Goal: Check status: Check status

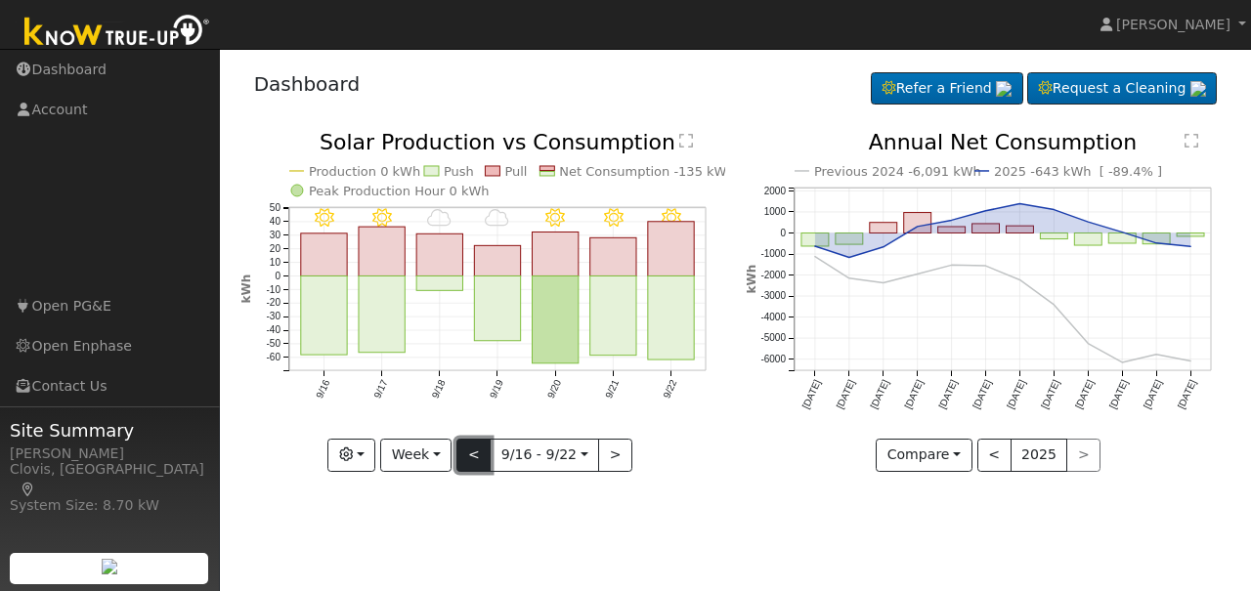
click at [481, 456] on button "<" at bounding box center [473, 455] width 34 height 33
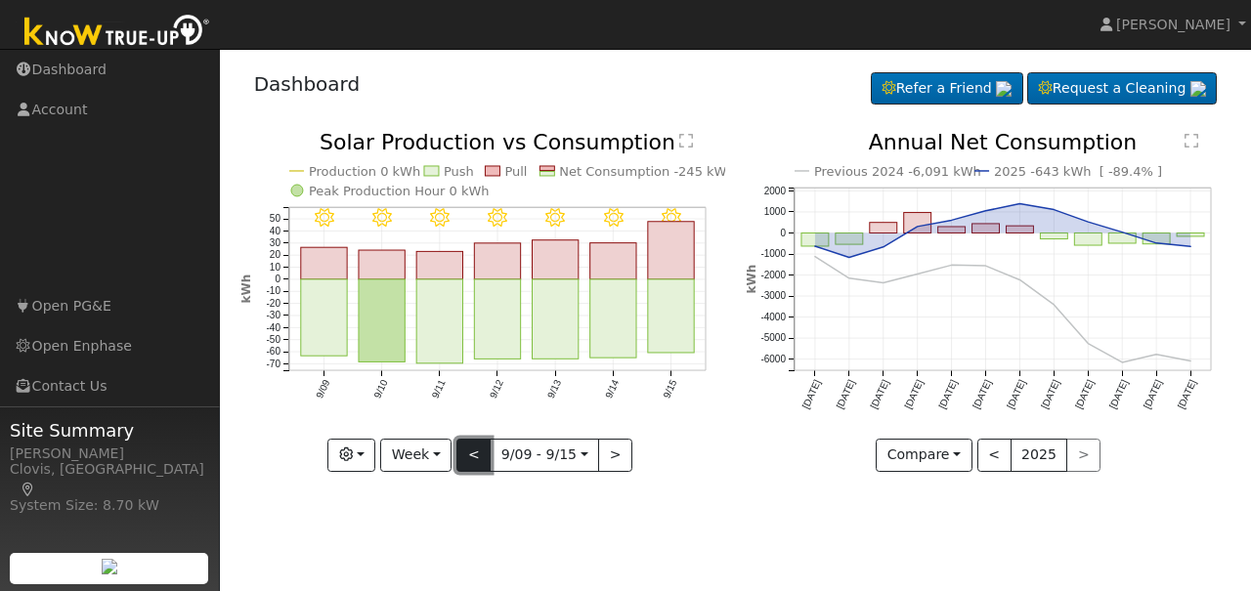
click at [481, 456] on button "<" at bounding box center [473, 455] width 34 height 33
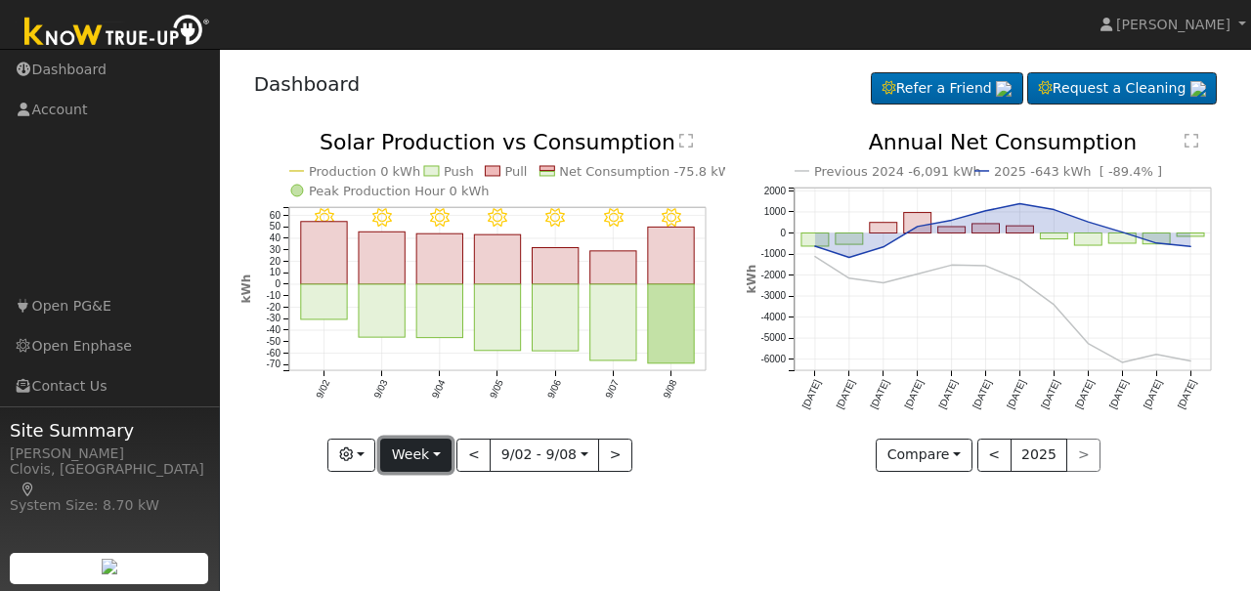
click at [452, 463] on button "Week" at bounding box center [415, 455] width 71 height 33
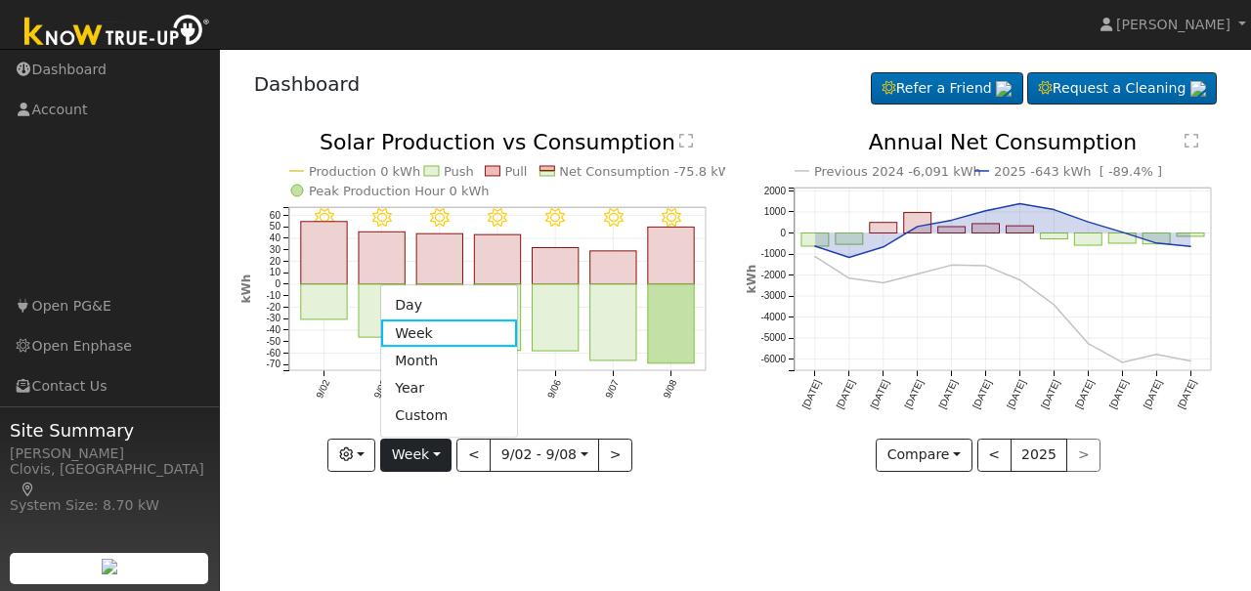
click at [432, 310] on link "Day" at bounding box center [449, 305] width 136 height 27
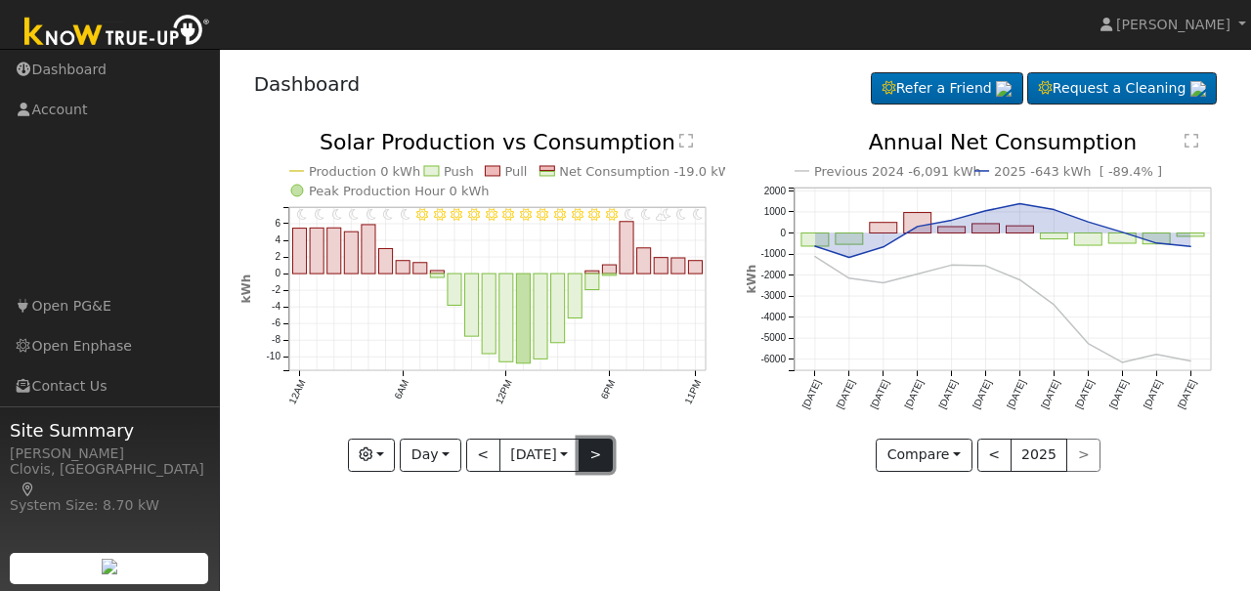
click at [596, 456] on button ">" at bounding box center [596, 455] width 34 height 33
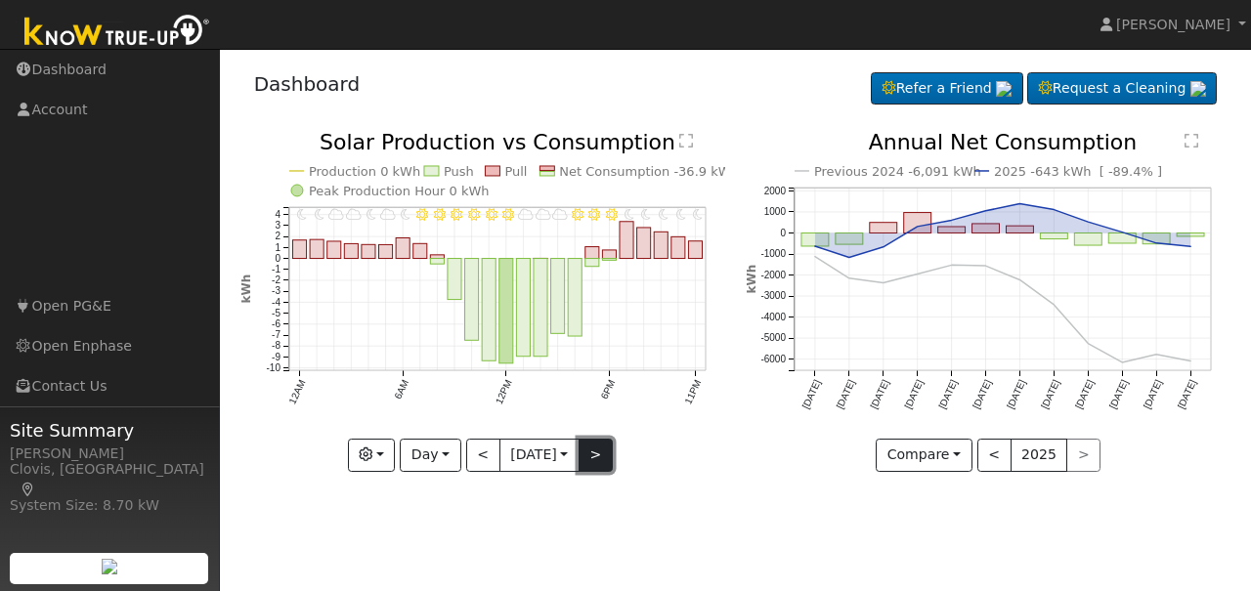
click at [596, 456] on button ">" at bounding box center [596, 455] width 34 height 33
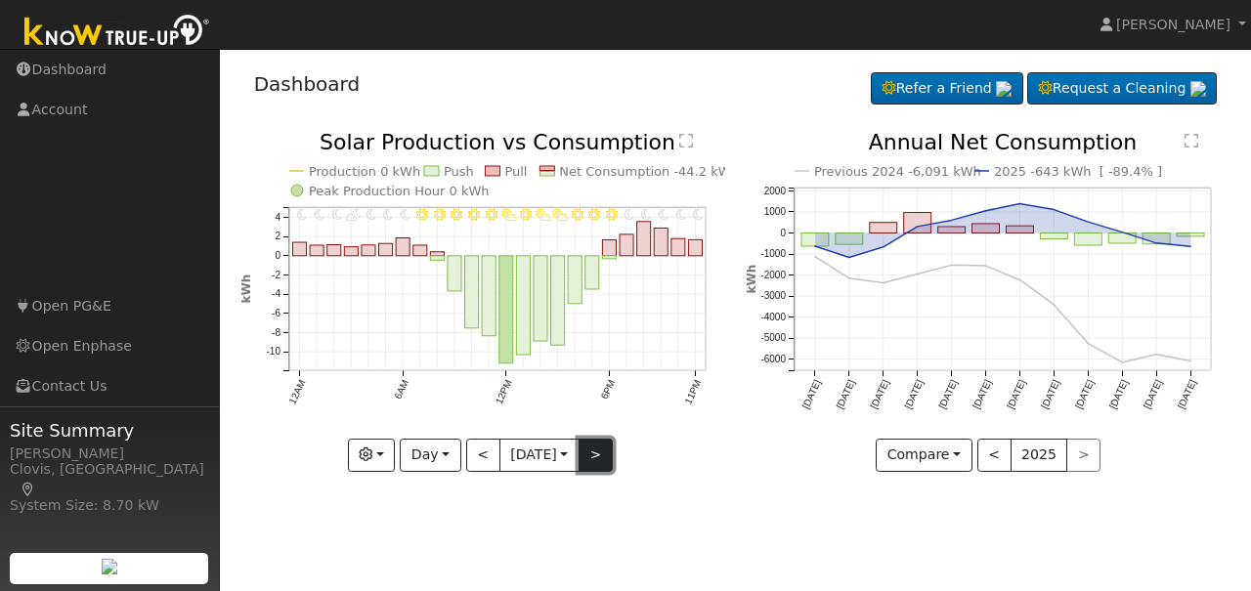
click at [596, 456] on button ">" at bounding box center [596, 455] width 34 height 33
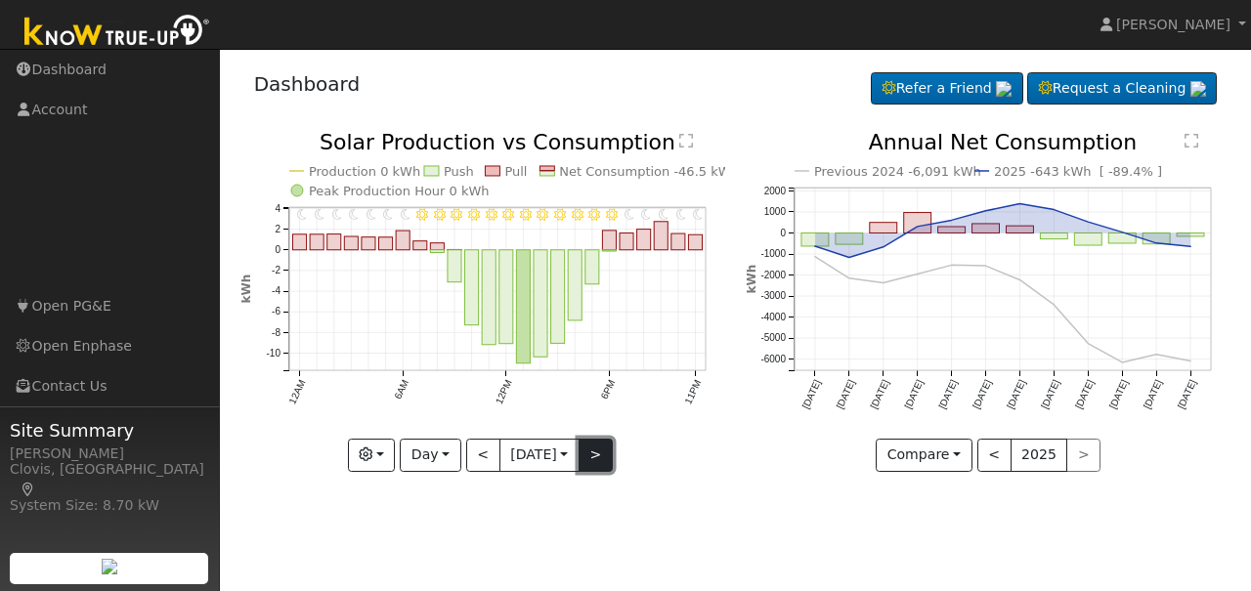
click at [596, 456] on button ">" at bounding box center [596, 455] width 34 height 33
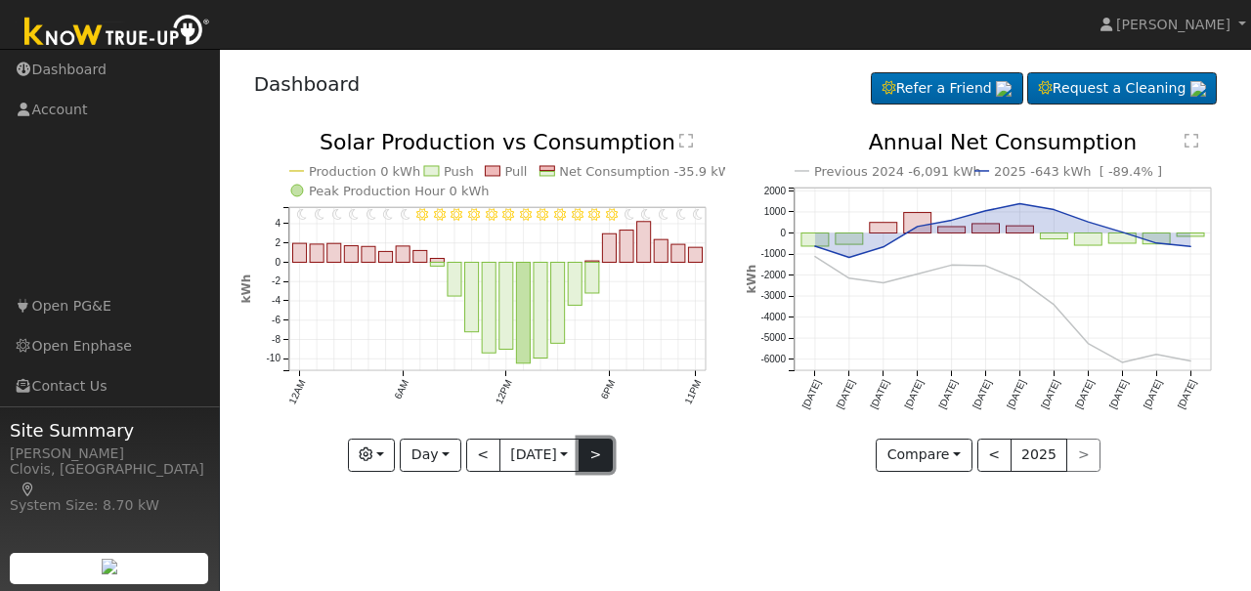
click at [596, 456] on button ">" at bounding box center [596, 455] width 34 height 33
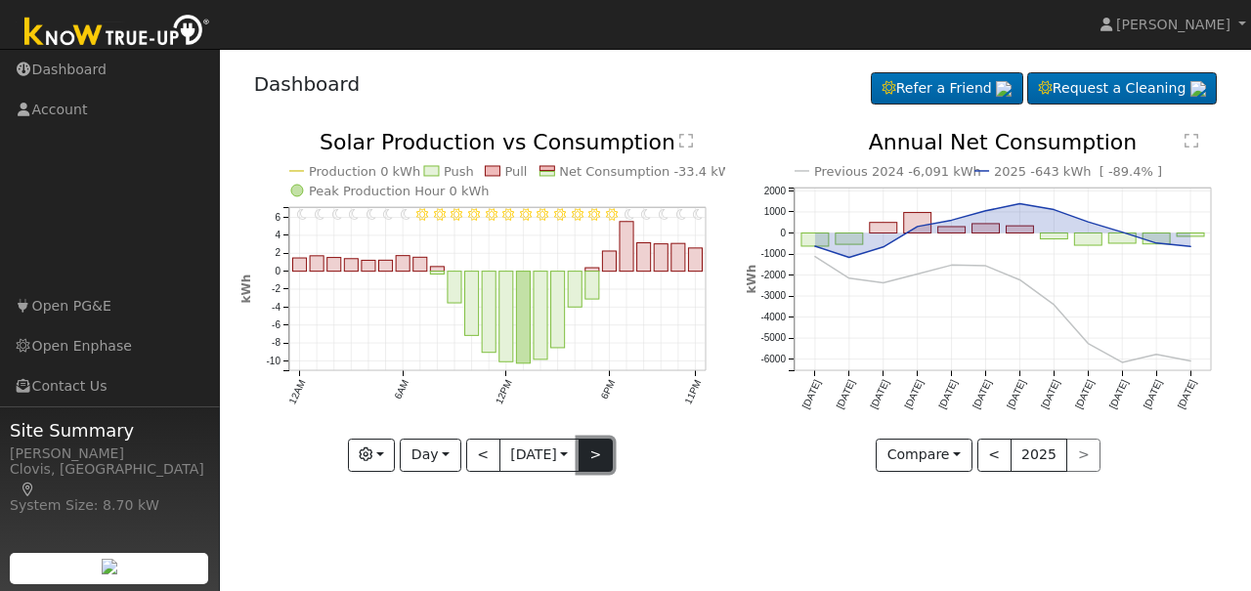
click at [596, 456] on button ">" at bounding box center [596, 455] width 34 height 33
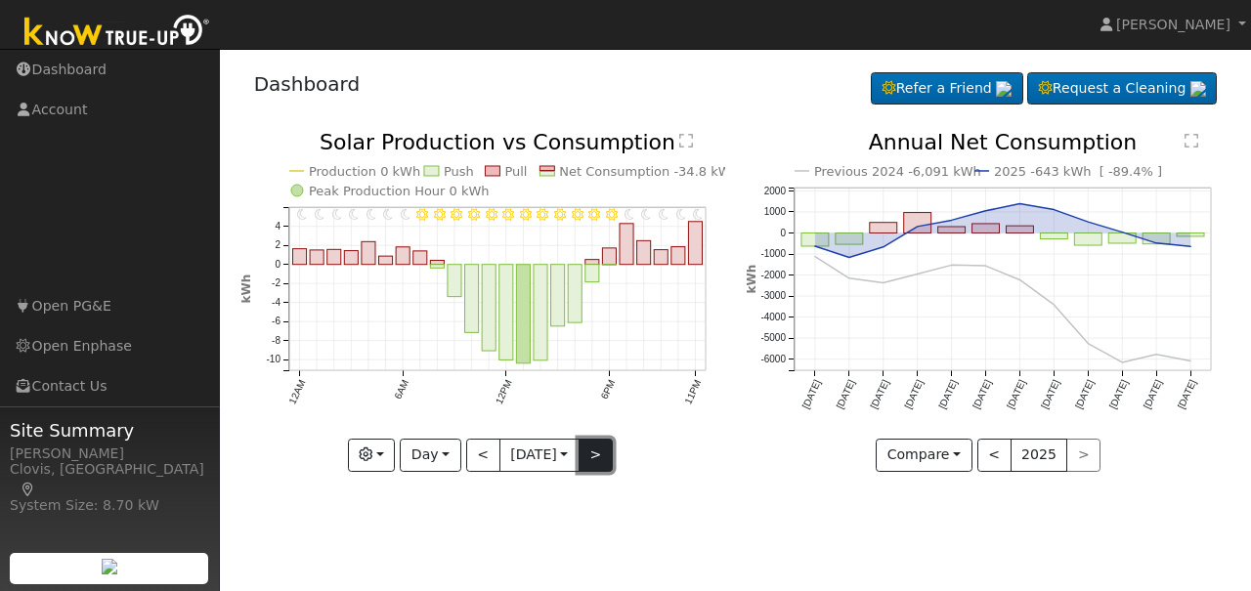
click at [596, 456] on button ">" at bounding box center [596, 455] width 34 height 33
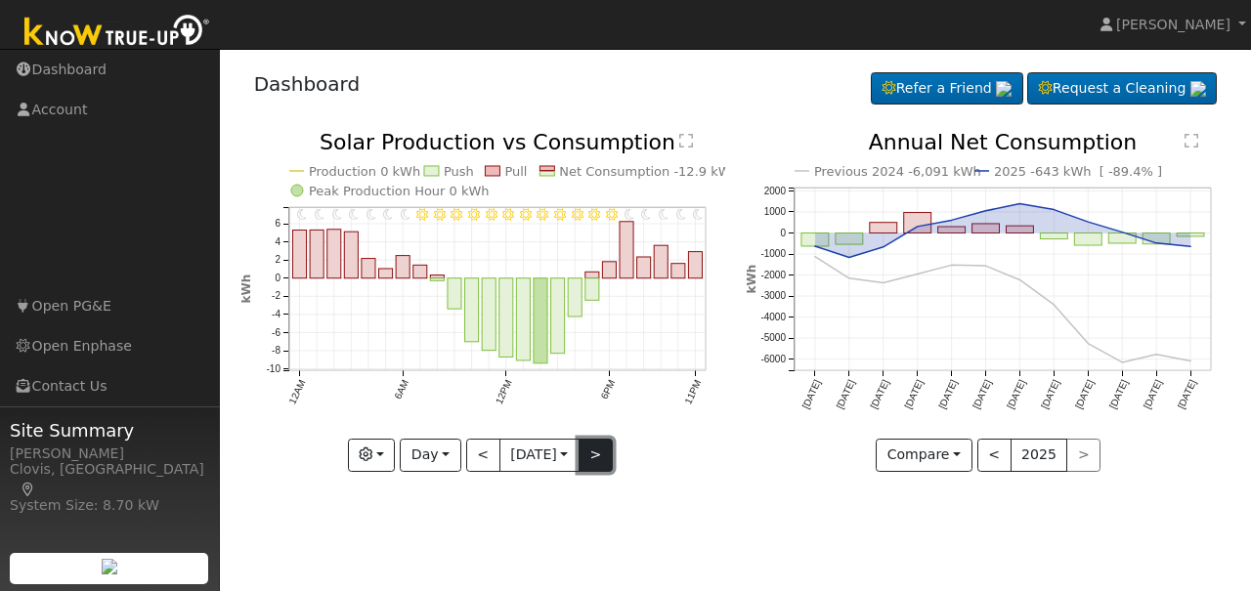
click at [596, 456] on button ">" at bounding box center [596, 455] width 34 height 33
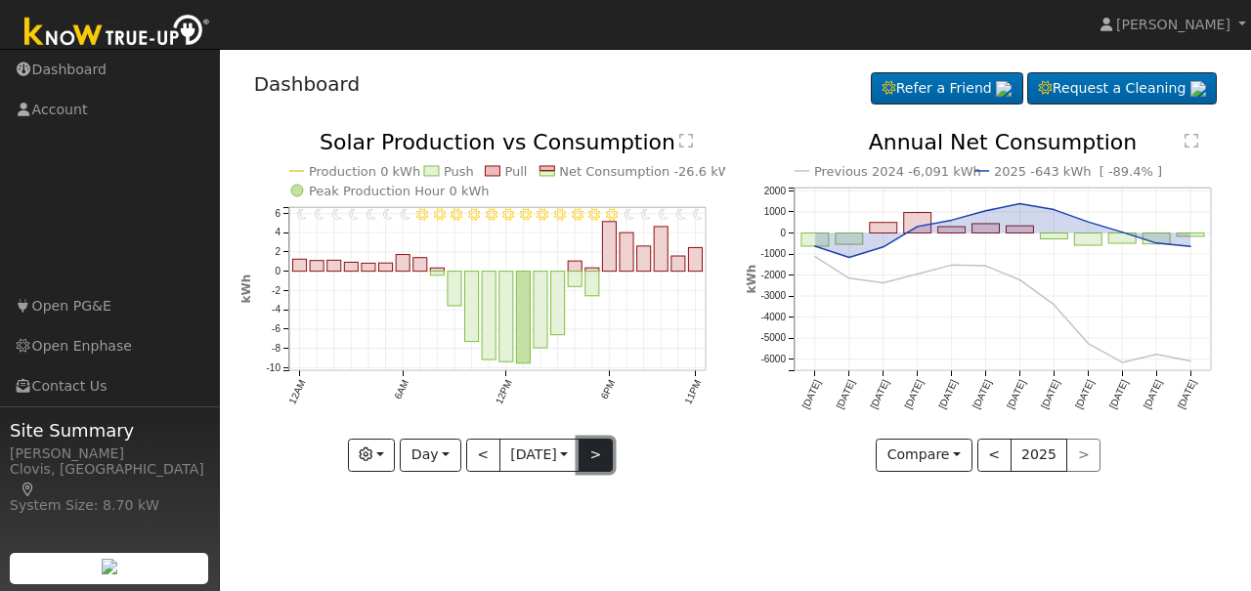
click at [596, 456] on button ">" at bounding box center [596, 455] width 34 height 33
click at [596, 457] on button ">" at bounding box center [596, 455] width 34 height 33
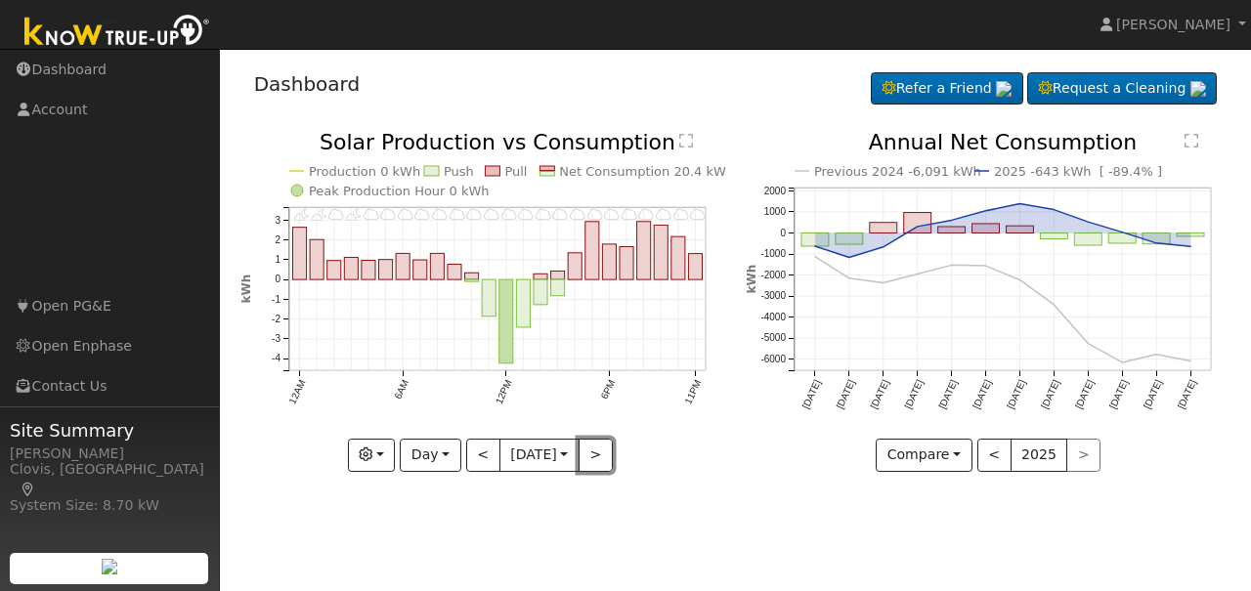
click at [596, 457] on button ">" at bounding box center [596, 455] width 34 height 33
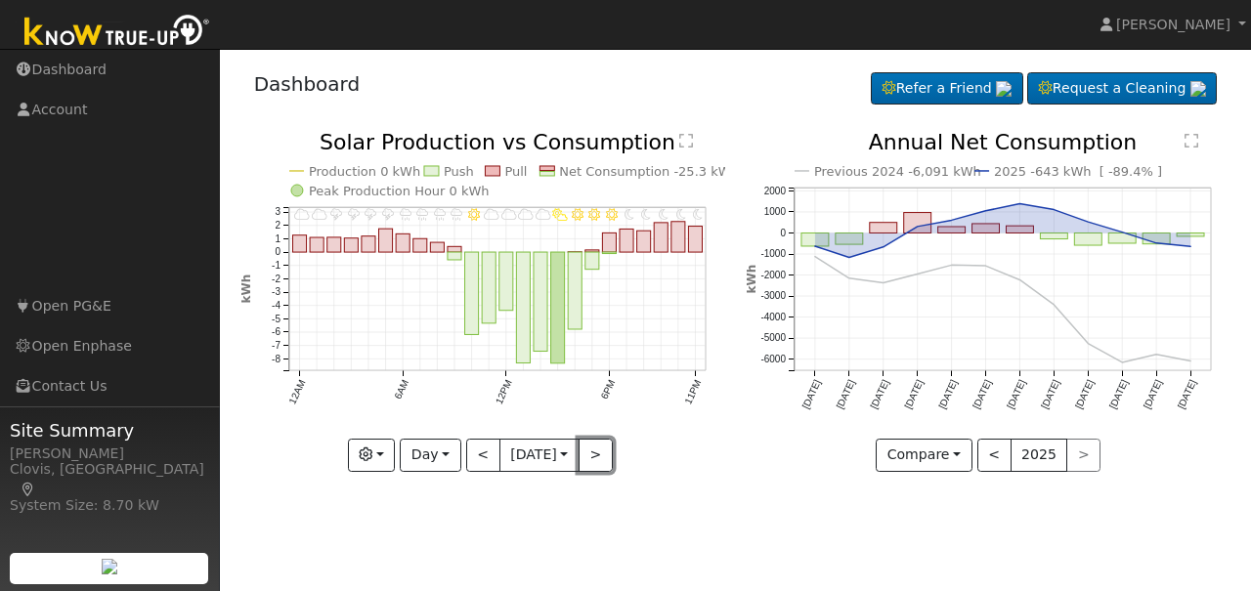
click at [596, 457] on button ">" at bounding box center [596, 455] width 34 height 33
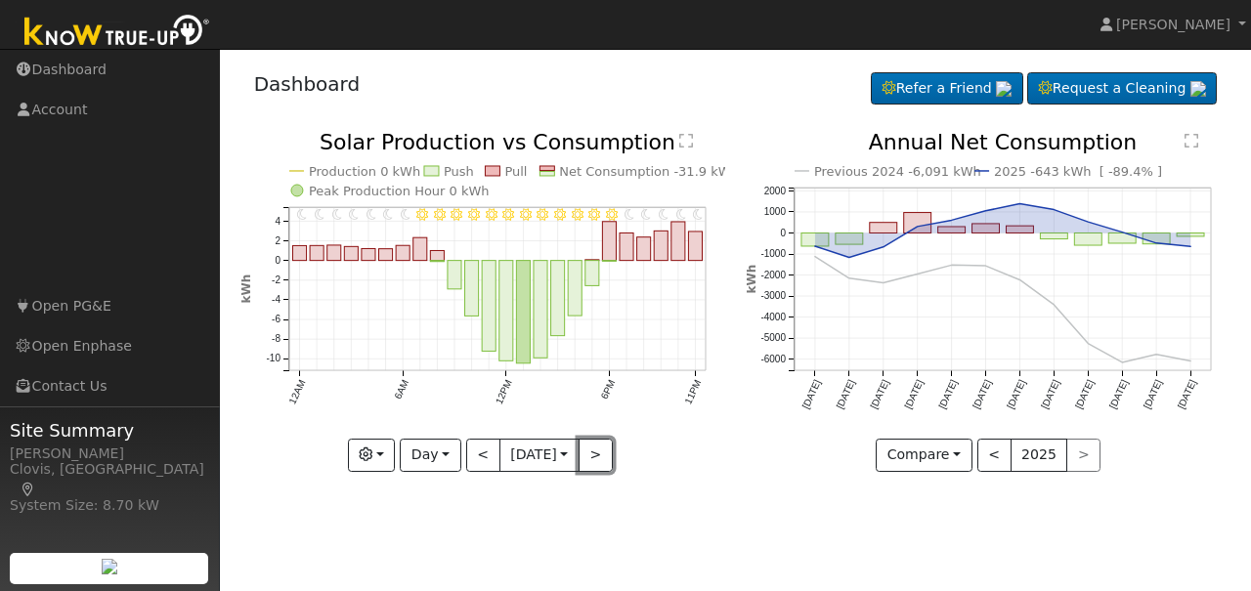
click at [596, 458] on button ">" at bounding box center [596, 455] width 34 height 33
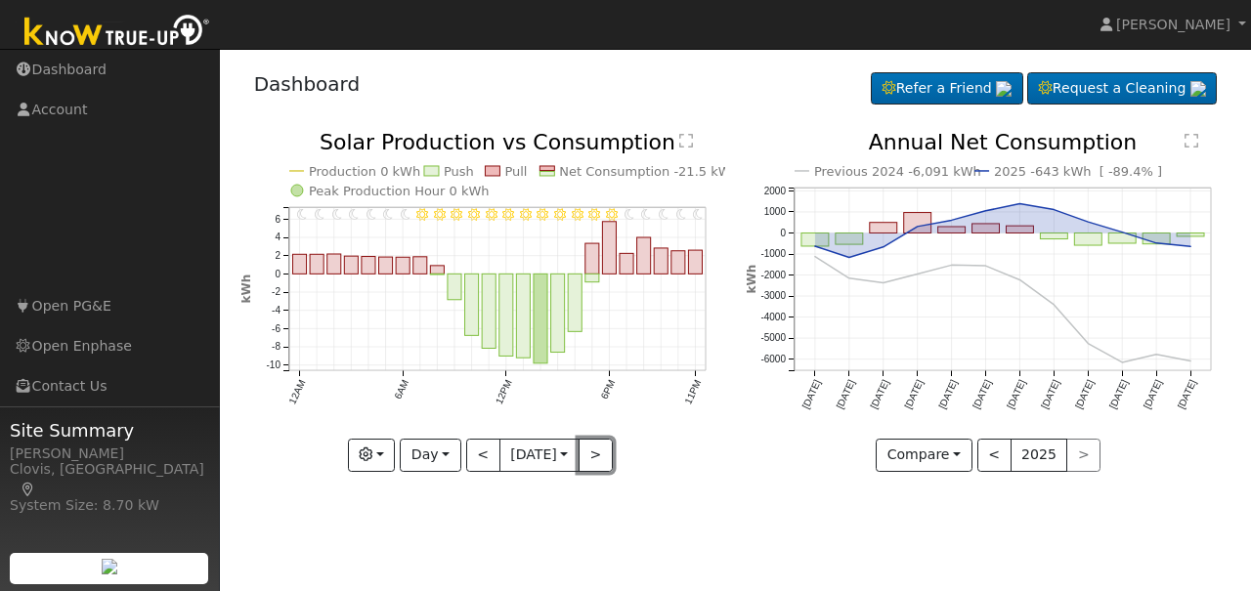
click at [596, 458] on button ">" at bounding box center [596, 455] width 34 height 33
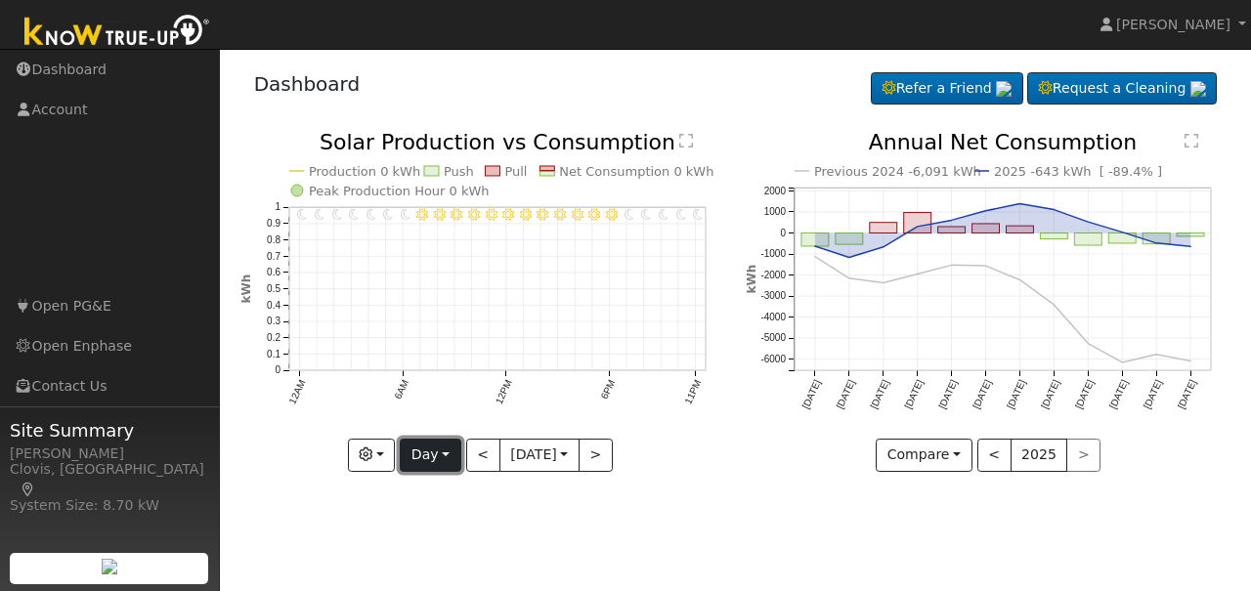
click at [438, 449] on button "Day" at bounding box center [430, 455] width 61 height 33
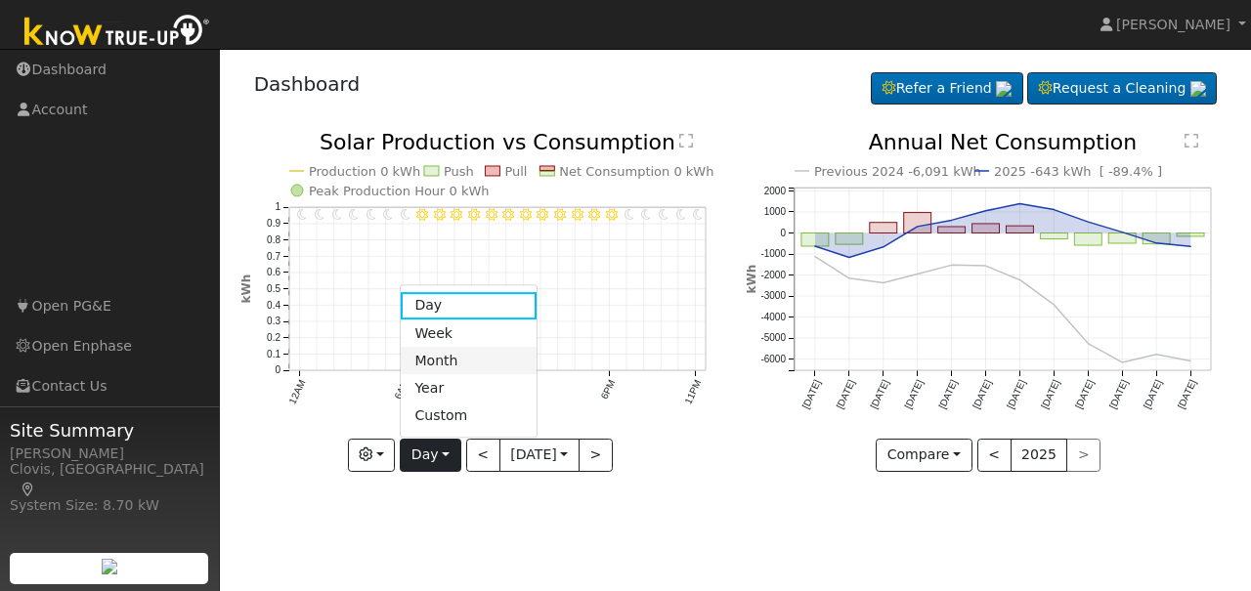
click at [440, 365] on link "Month" at bounding box center [469, 360] width 136 height 27
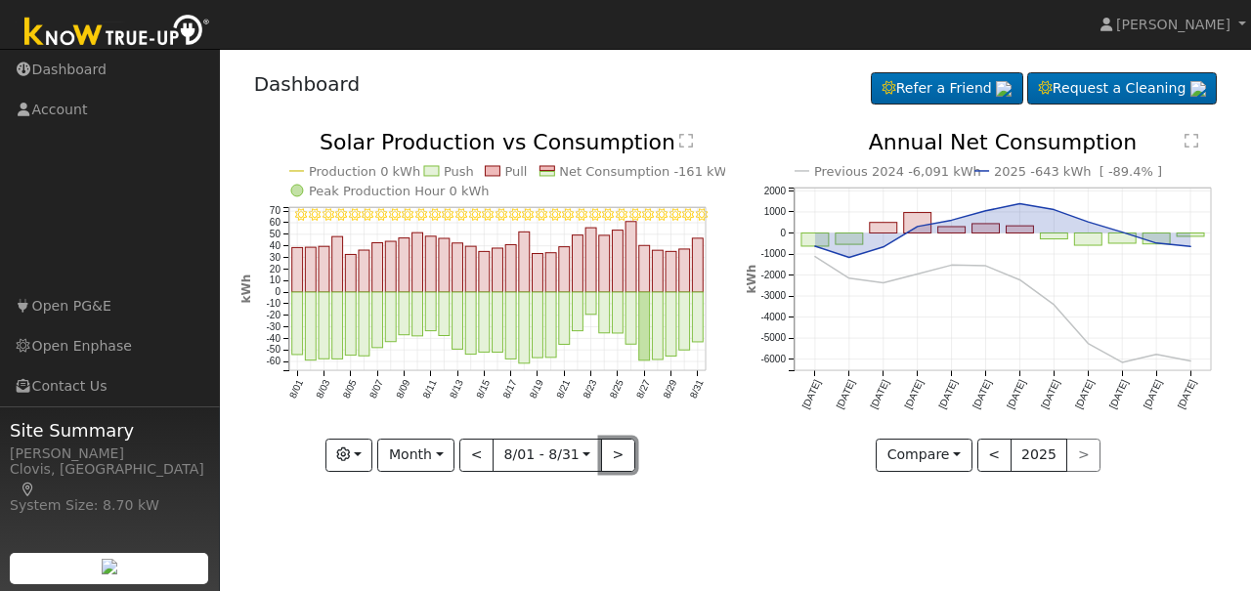
click at [612, 456] on button ">" at bounding box center [618, 455] width 34 height 33
type input "[DATE]"
